Goal: Task Accomplishment & Management: Manage account settings

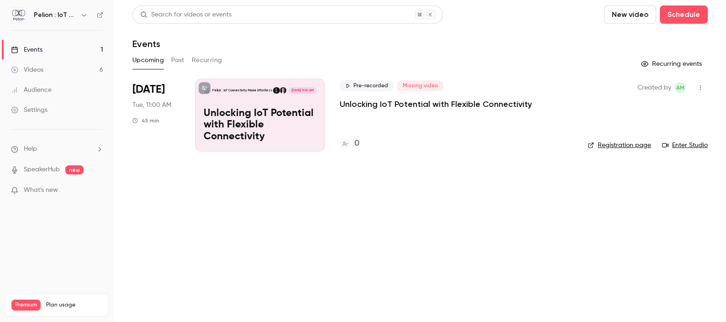
click at [62, 65] on link "Videos 6" at bounding box center [57, 70] width 114 height 20
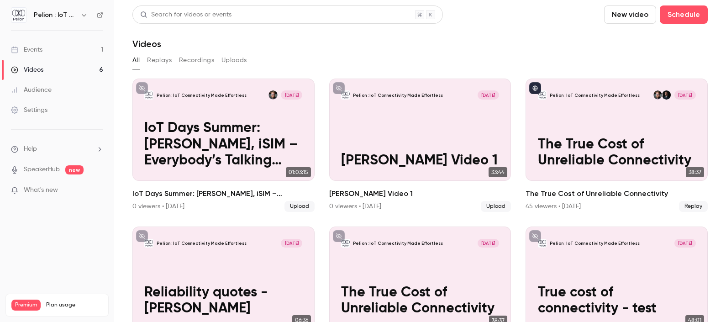
click at [42, 46] on div "Events" at bounding box center [27, 49] width 32 height 9
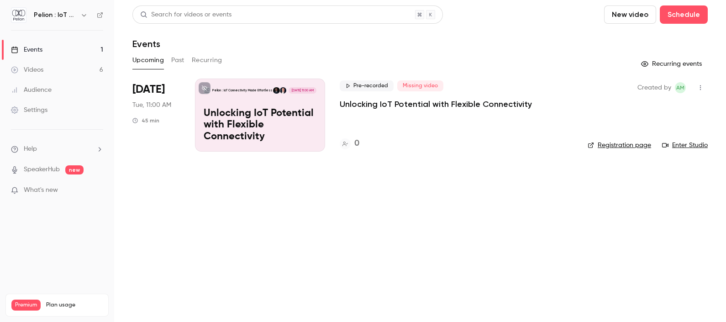
click at [217, 97] on div "Pelion : IoT Connectivity Made Effortless [DATE] 11:00 AM Unlocking IoT Potenti…" at bounding box center [260, 115] width 130 height 73
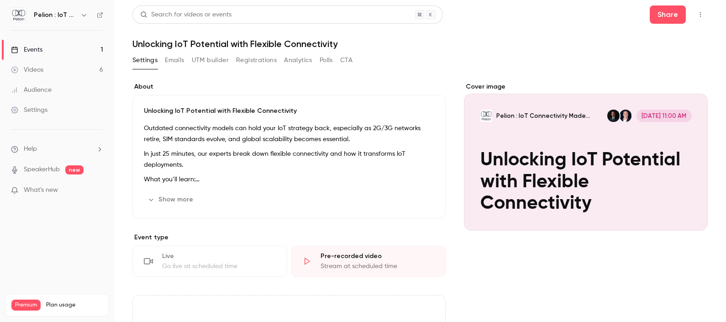
click at [240, 37] on header "Search for videos or events Share Unlocking IoT Potential with Flexible Connect…" at bounding box center [419, 27] width 575 height 44
click at [686, 210] on icon "Cover image" at bounding box center [691, 213] width 10 height 7
click at [172, 42] on h1 "Unlocking IoT Potential with Flexible Connectivity" at bounding box center [419, 43] width 575 height 11
click at [697, 15] on icon "button" at bounding box center [700, 14] width 7 height 6
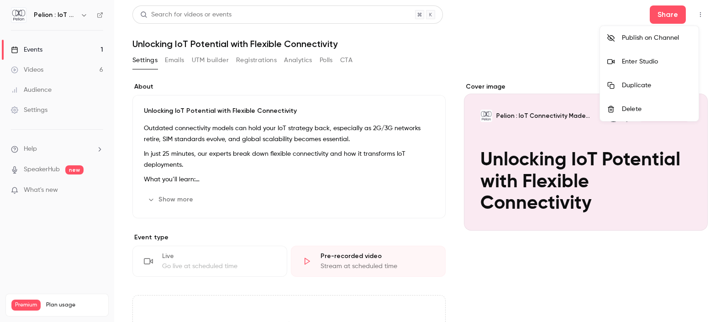
click at [492, 58] on div at bounding box center [363, 161] width 726 height 322
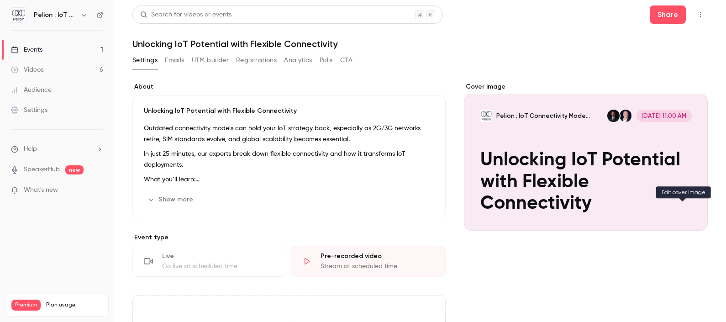
click at [686, 210] on icon "Cover image" at bounding box center [691, 213] width 10 height 7
click at [194, 110] on p "Unlocking IoT Potential with Flexible Connectivity" at bounding box center [289, 110] width 290 height 9
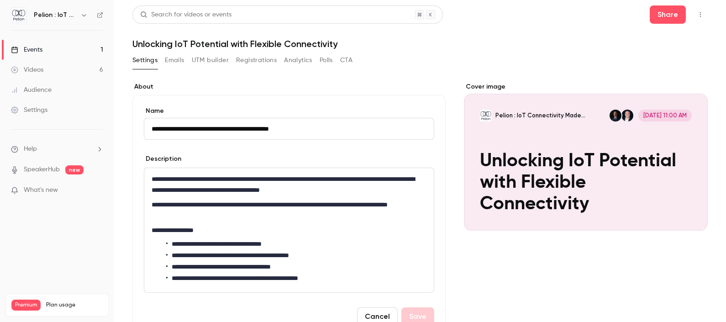
click at [192, 128] on input "**********" at bounding box center [289, 129] width 290 height 22
click at [276, 103] on div "**********" at bounding box center [288, 216] width 313 height 242
click at [48, 70] on link "Videos 6" at bounding box center [57, 70] width 114 height 20
